Goal: Check status

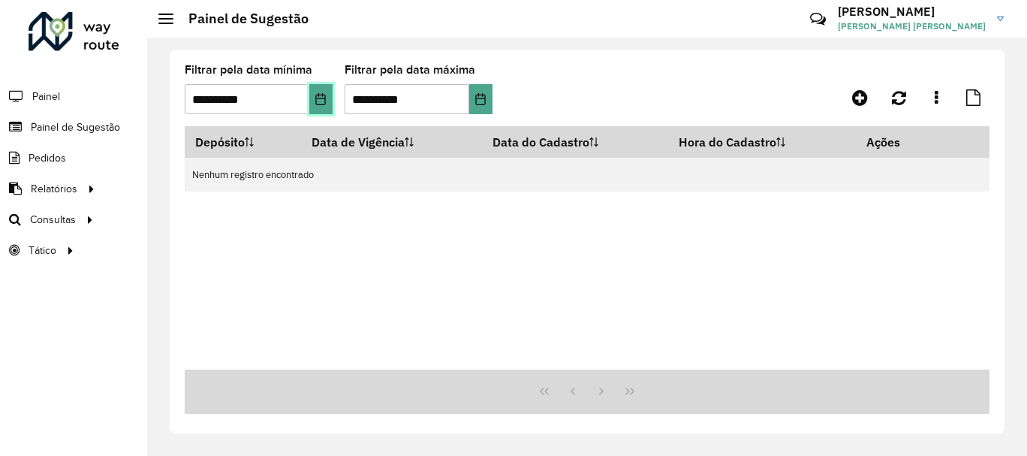
click at [324, 98] on icon "Choose Date" at bounding box center [321, 99] width 10 height 12
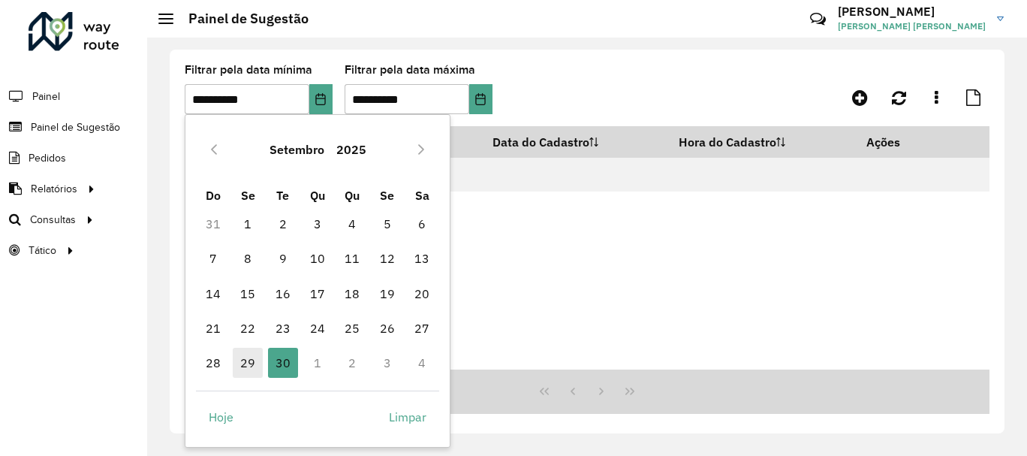
click at [250, 362] on span "29" at bounding box center [248, 363] width 30 height 30
type input "**********"
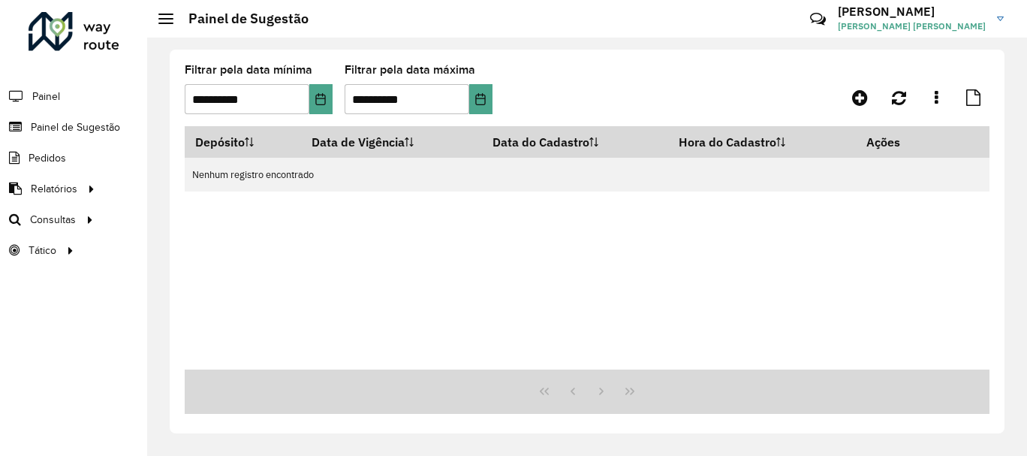
click at [250, 362] on div "Depósito Data de Vigência Data do Cadastro Hora do Cadastro Ações Nenhum regist…" at bounding box center [587, 247] width 805 height 243
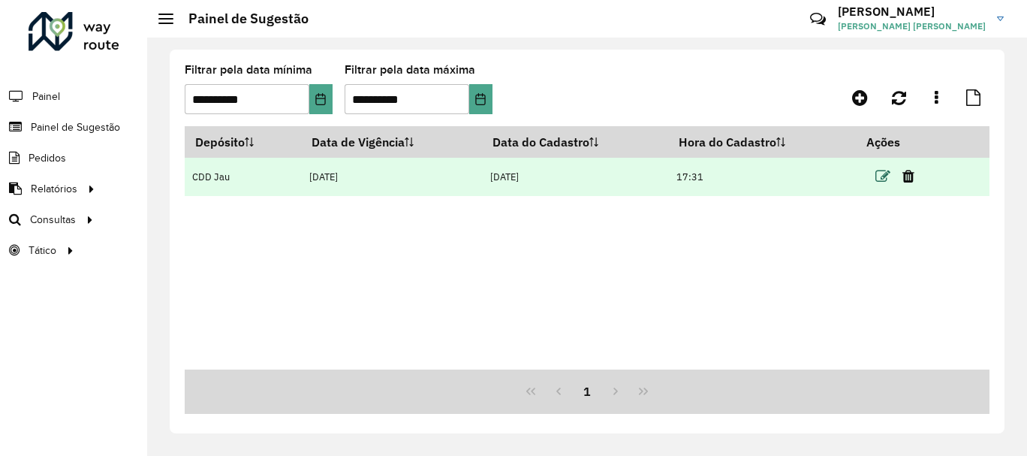
click at [885, 178] on icon at bounding box center [883, 176] width 15 height 15
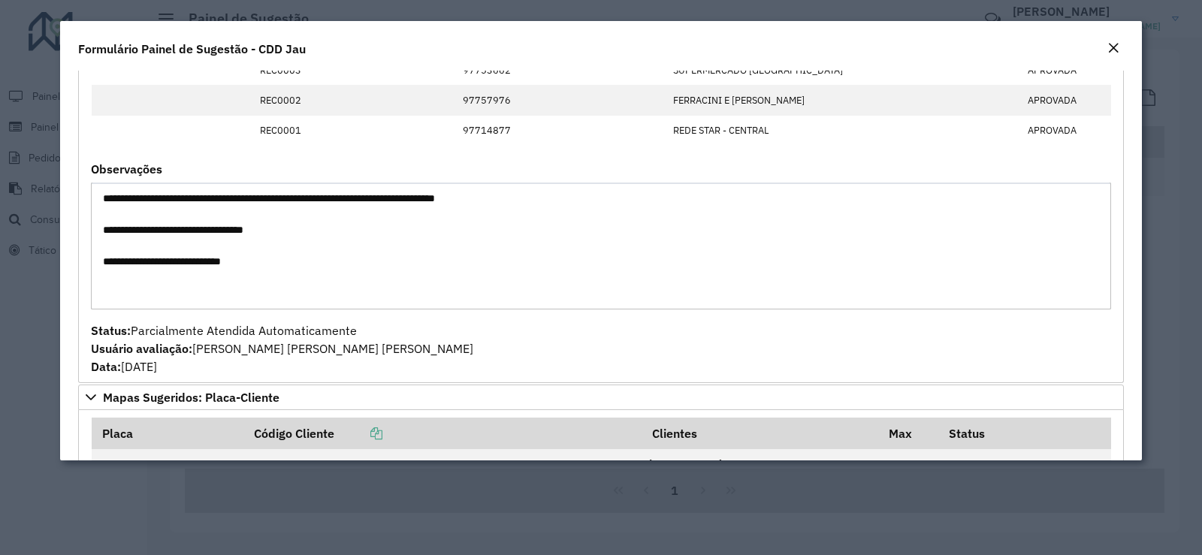
scroll to position [601, 0]
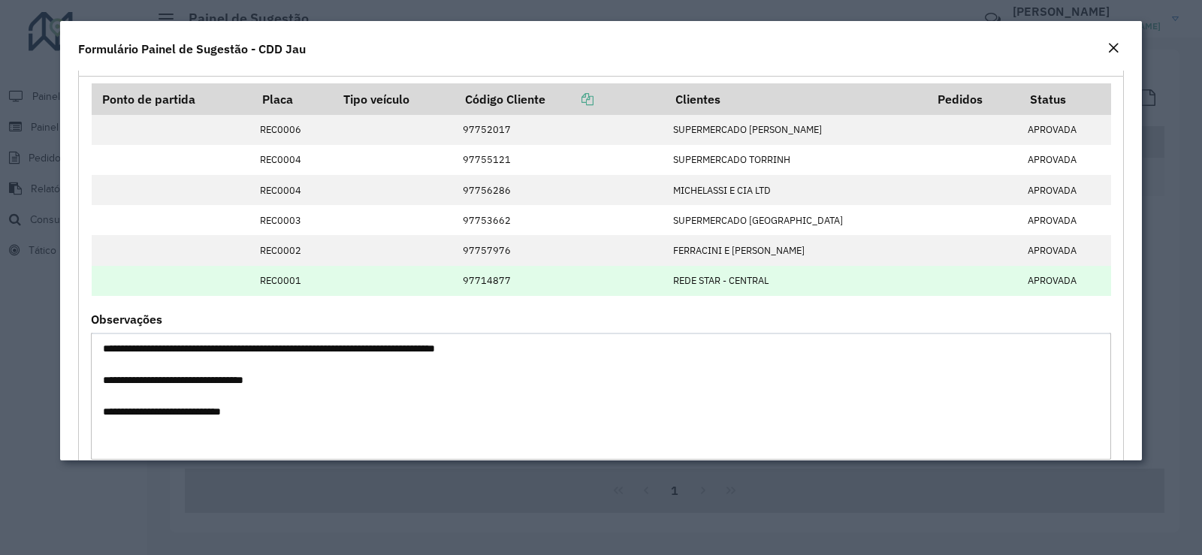
click at [155, 289] on td at bounding box center [172, 281] width 161 height 30
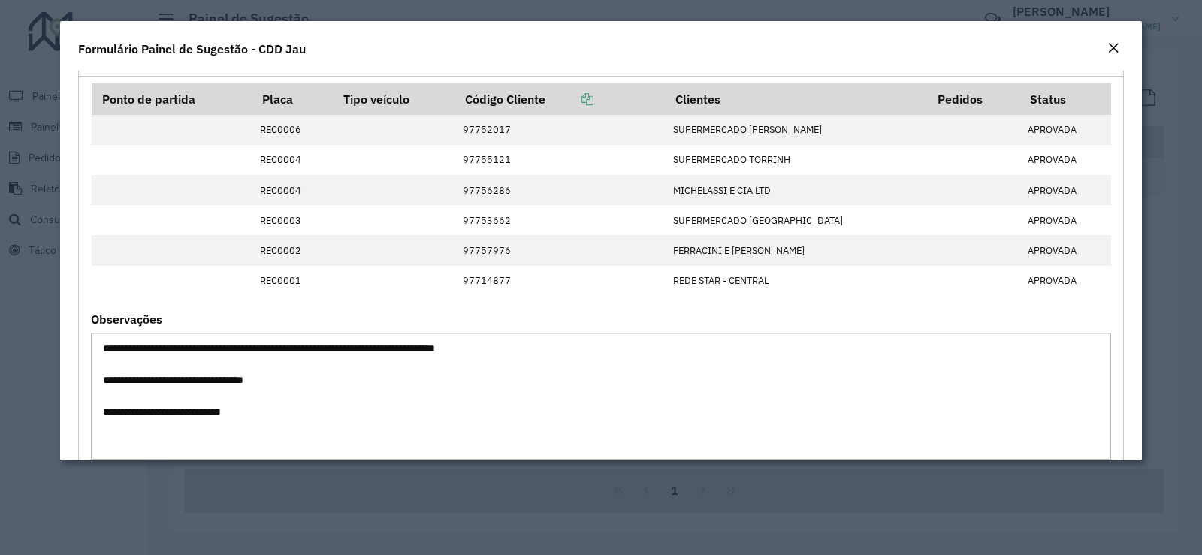
scroll to position [676, 0]
